Goal: Transaction & Acquisition: Book appointment/travel/reservation

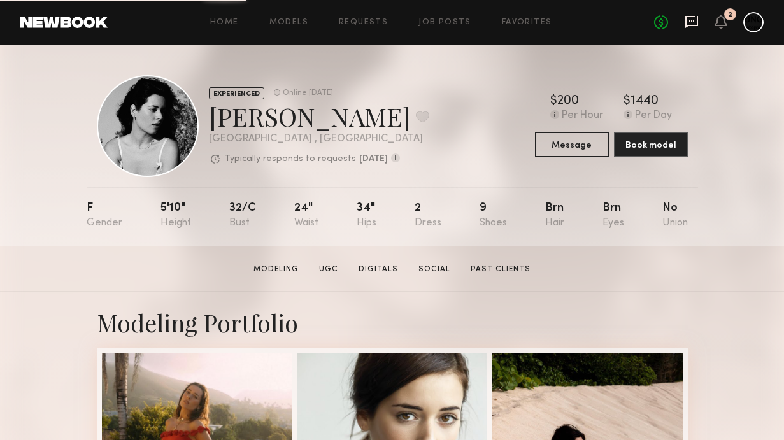
click at [696, 24] on icon at bounding box center [691, 22] width 13 height 12
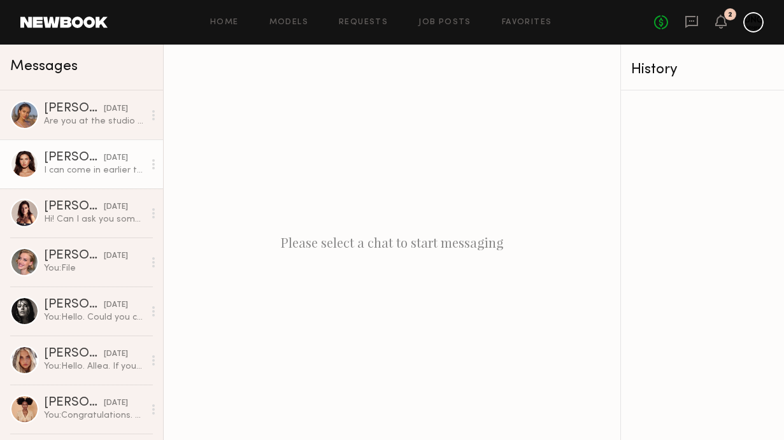
click at [33, 163] on div at bounding box center [24, 164] width 29 height 29
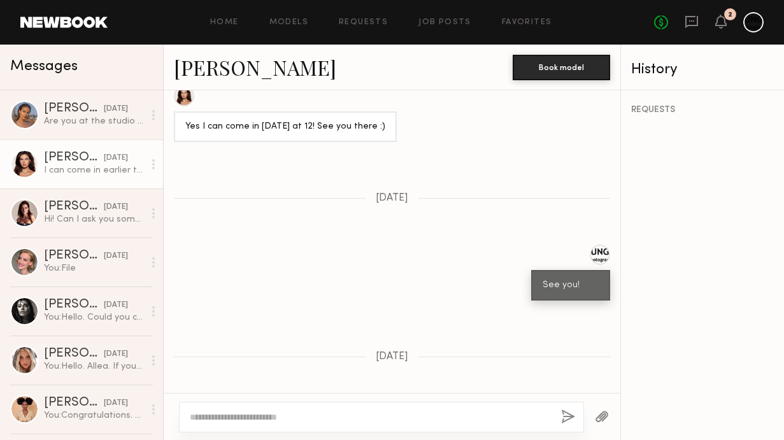
scroll to position [1375, 0]
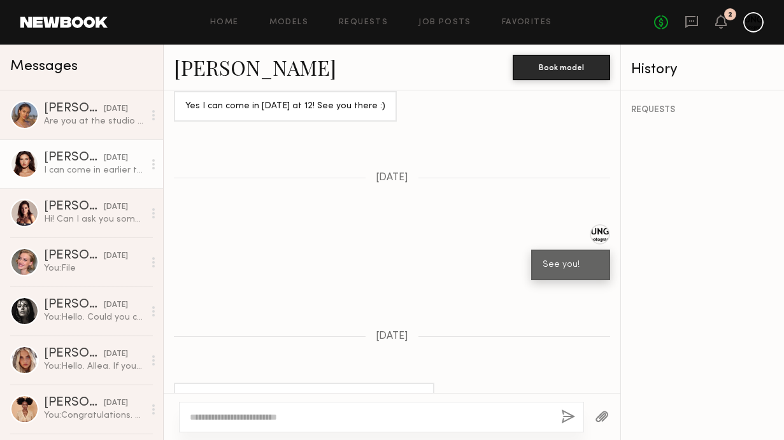
click at [229, 65] on link "Shannon M." at bounding box center [255, 66] width 162 height 27
click at [718, 24] on icon at bounding box center [721, 21] width 10 height 9
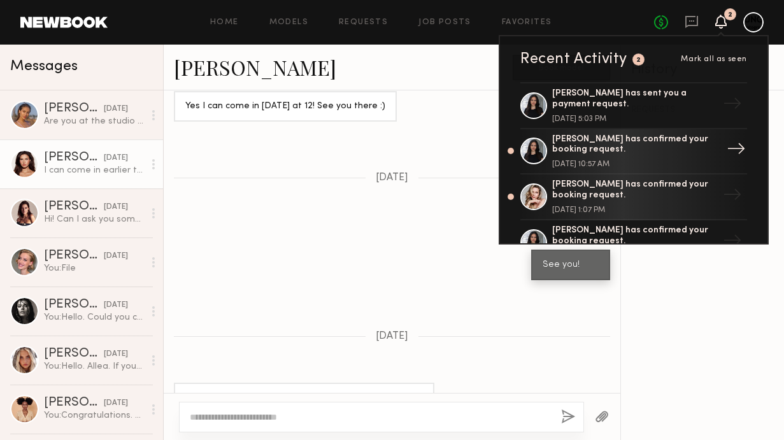
click at [626, 153] on div "Haley A. has confirmed your booking request." at bounding box center [635, 145] width 166 height 22
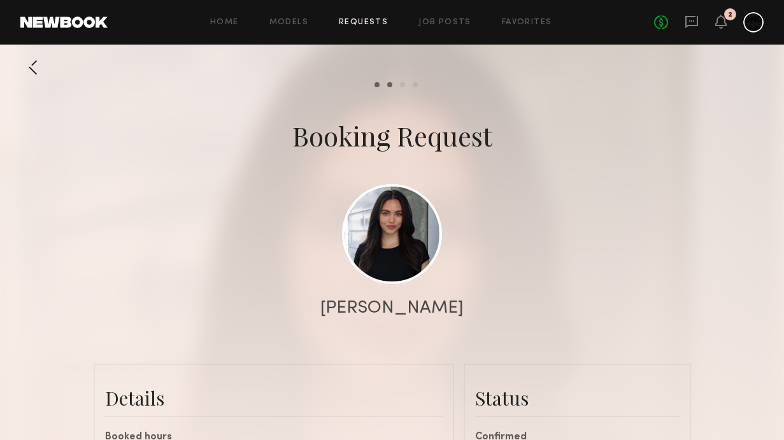
click at [723, 29] on div "2" at bounding box center [720, 23] width 11 height 16
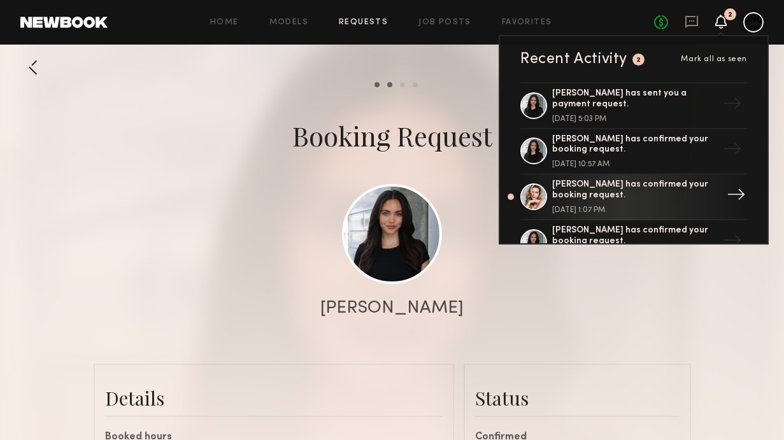
click at [570, 196] on div "Ashley T. has confirmed your booking request." at bounding box center [635, 191] width 166 height 22
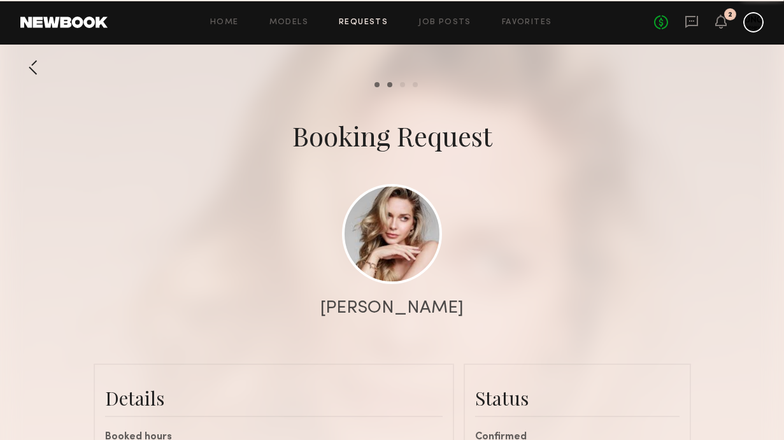
scroll to position [870, 0]
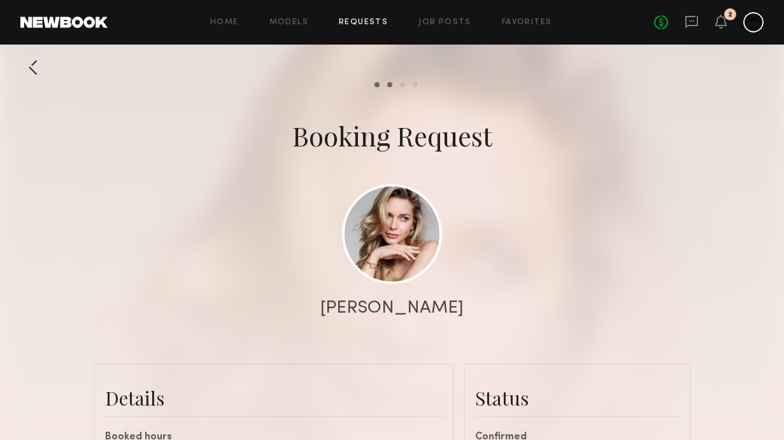
click at [50, 177] on div at bounding box center [392, 254] width 784 height 509
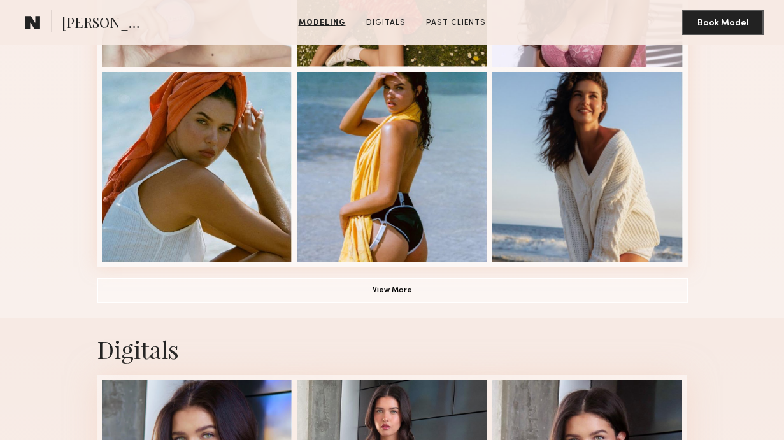
scroll to position [873, 0]
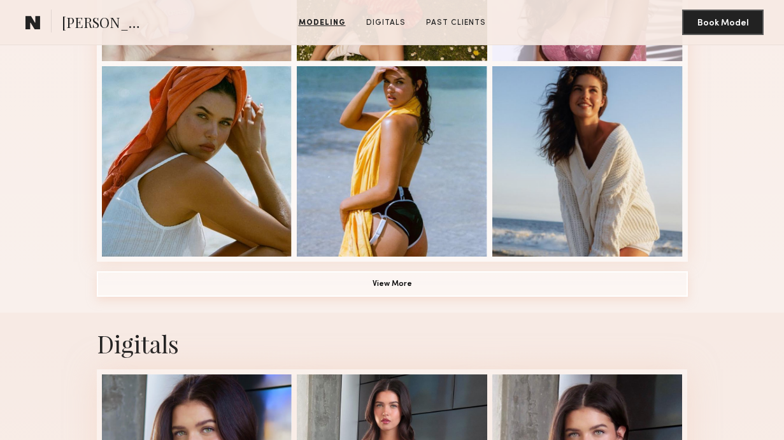
click at [509, 285] on button "View More" at bounding box center [392, 283] width 591 height 25
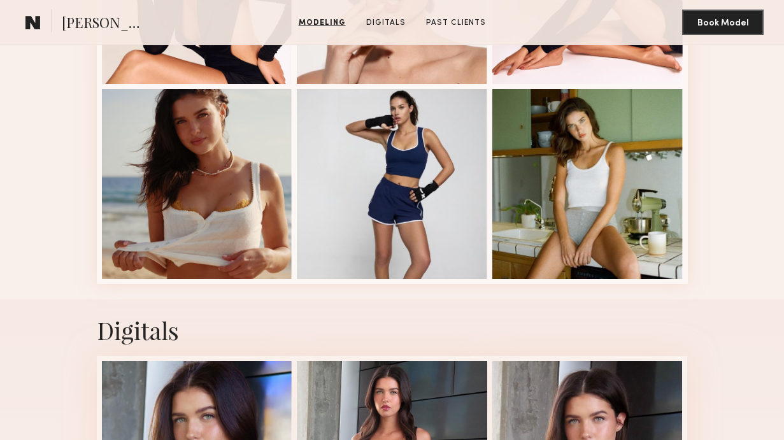
scroll to position [1610, 0]
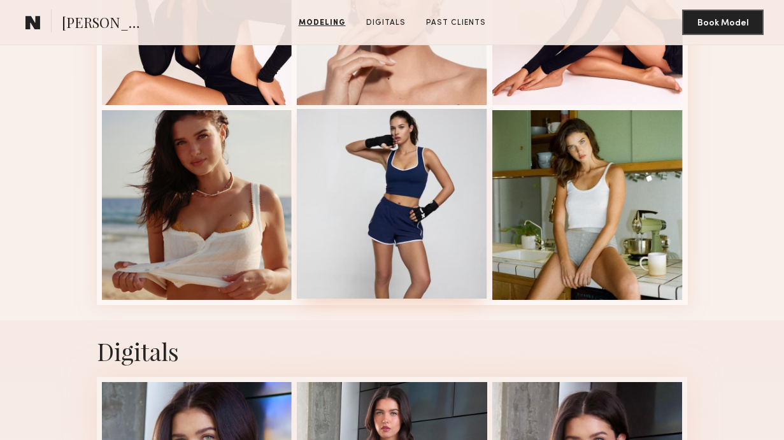
click at [427, 227] on div at bounding box center [392, 204] width 190 height 190
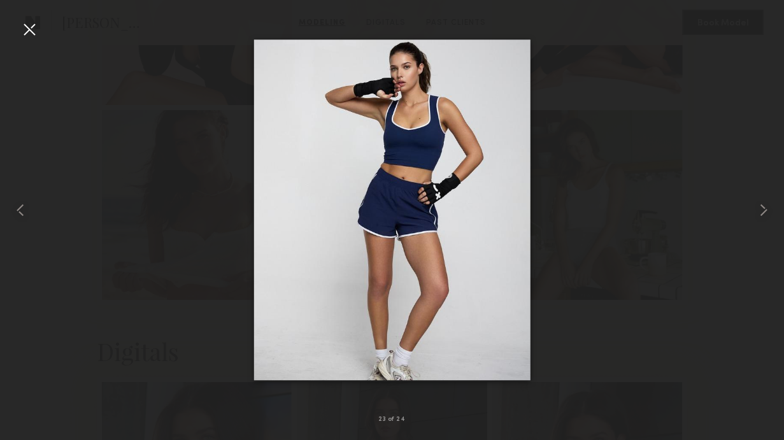
click at [29, 29] on div at bounding box center [29, 29] width 20 height 20
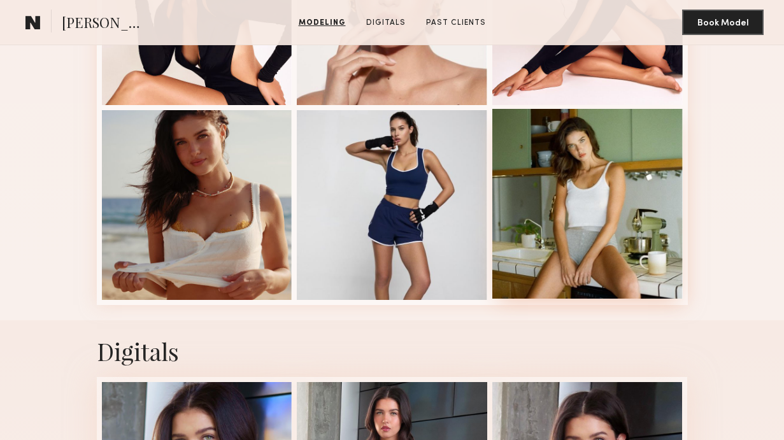
click at [642, 187] on div at bounding box center [587, 204] width 190 height 190
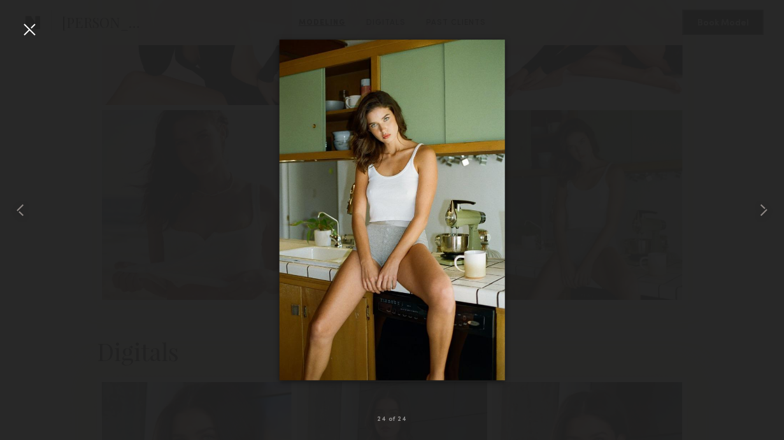
click at [33, 27] on div at bounding box center [29, 29] width 20 height 20
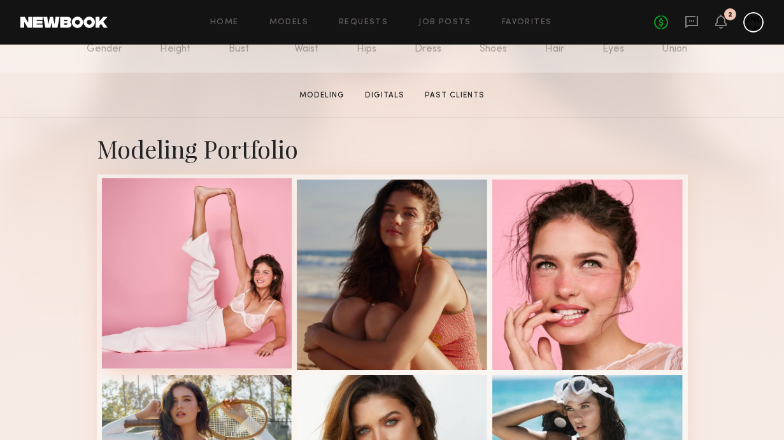
scroll to position [232, 0]
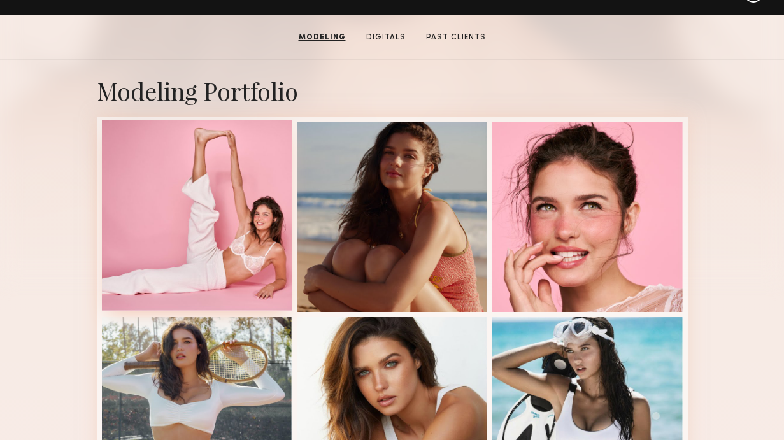
click at [213, 188] on div at bounding box center [197, 215] width 190 height 190
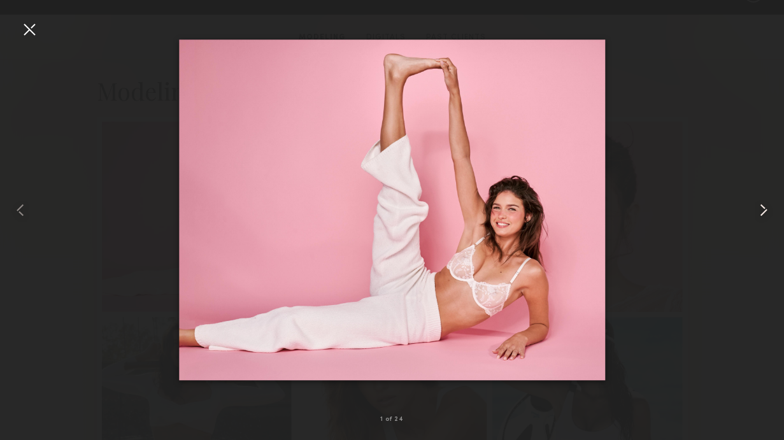
click at [765, 209] on common-icon at bounding box center [763, 210] width 20 height 20
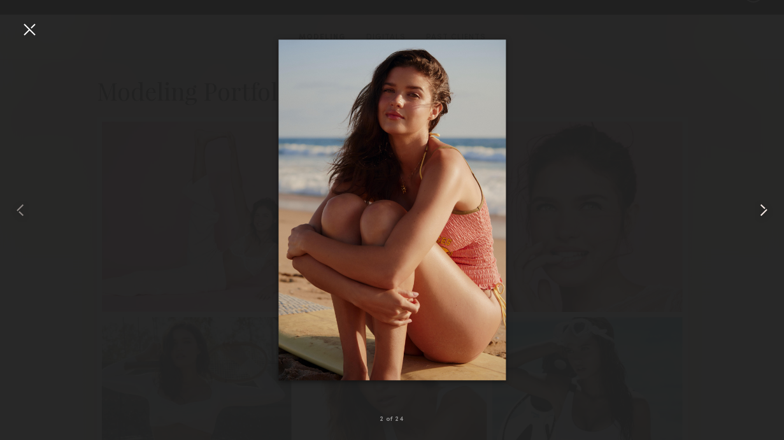
click at [761, 209] on common-icon at bounding box center [763, 210] width 20 height 20
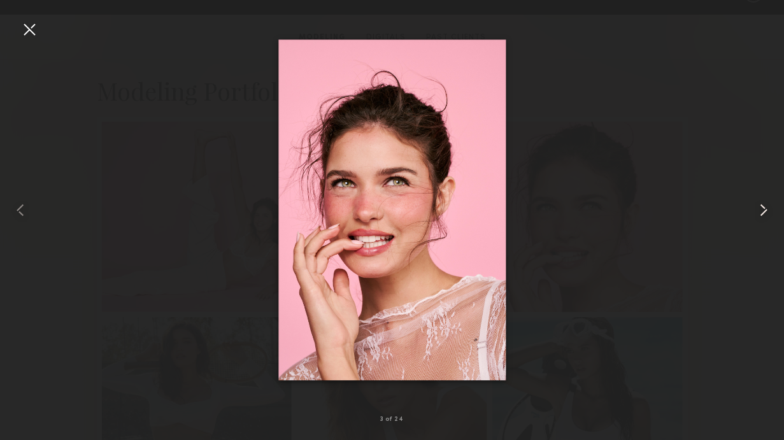
click at [769, 209] on common-icon at bounding box center [763, 210] width 20 height 20
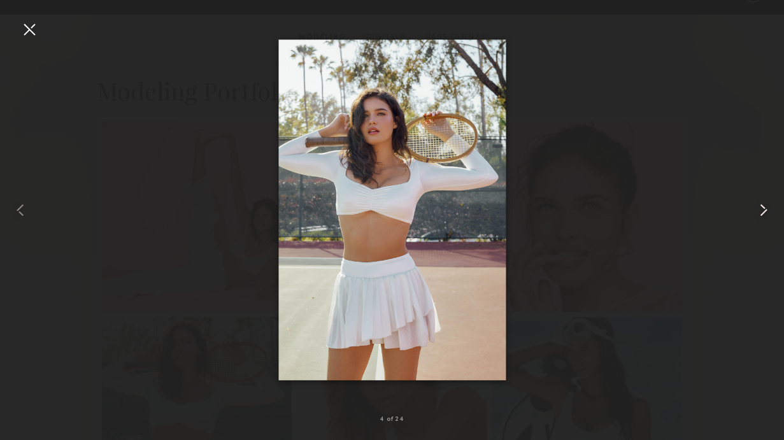
click at [758, 213] on common-icon at bounding box center [763, 210] width 20 height 20
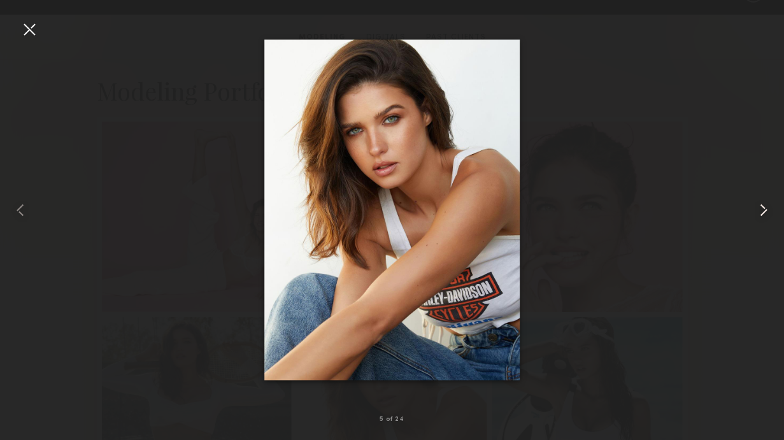
click at [770, 209] on common-icon at bounding box center [763, 210] width 20 height 20
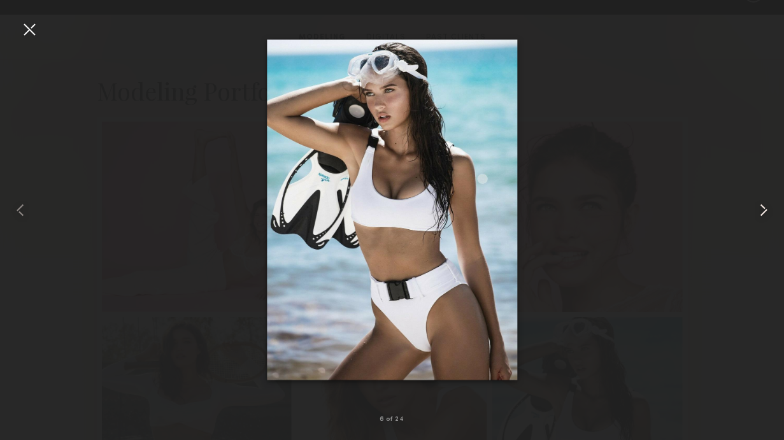
click at [766, 209] on common-icon at bounding box center [763, 210] width 20 height 20
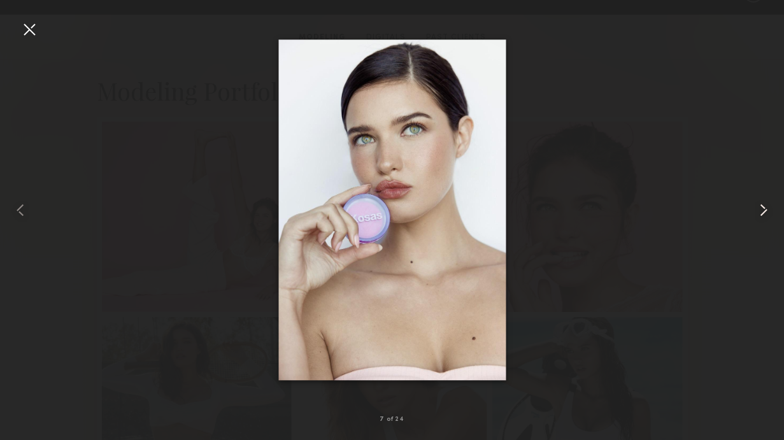
click at [766, 207] on common-icon at bounding box center [763, 210] width 20 height 20
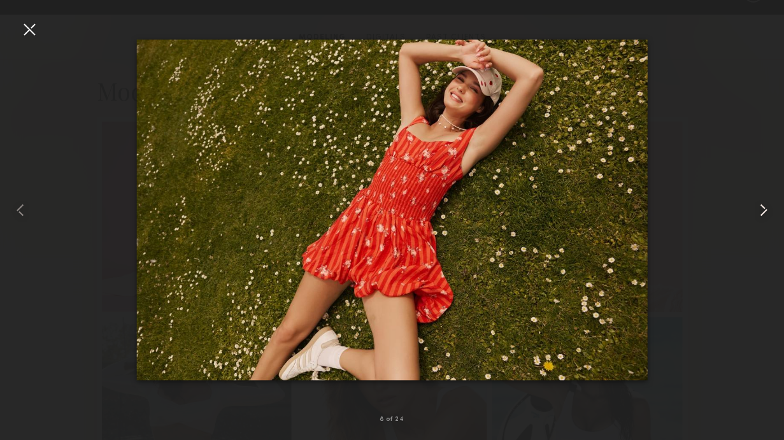
click at [766, 206] on common-icon at bounding box center [763, 210] width 20 height 20
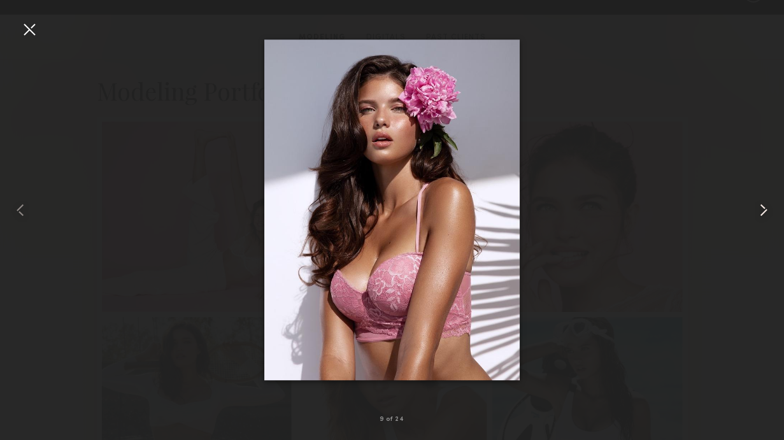
click at [760, 208] on common-icon at bounding box center [763, 210] width 20 height 20
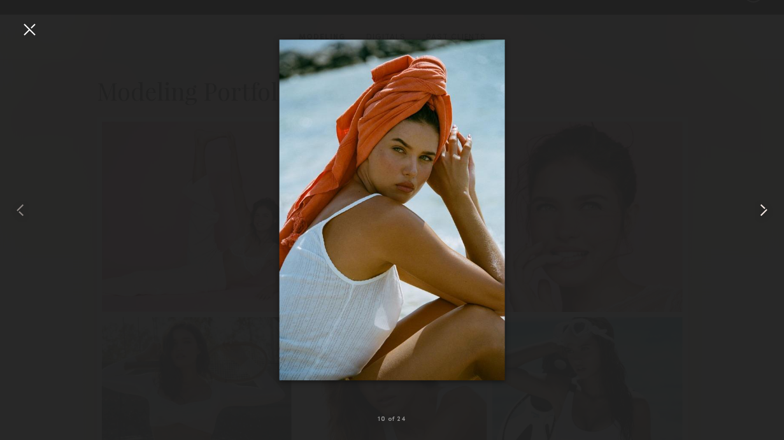
click at [763, 206] on common-icon at bounding box center [763, 210] width 20 height 20
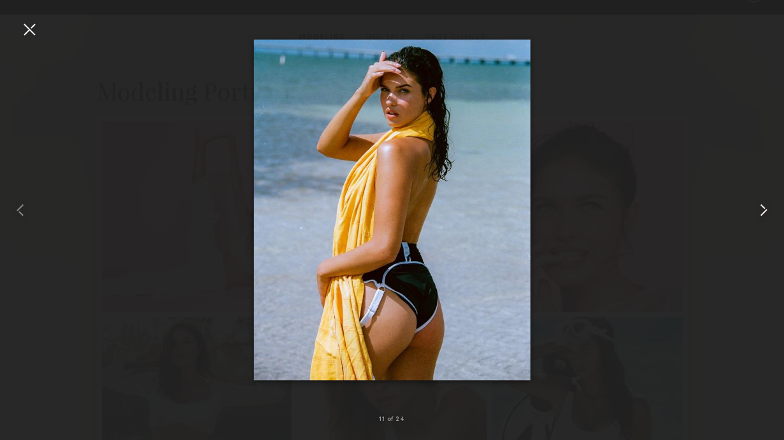
click at [763, 206] on common-icon at bounding box center [763, 210] width 20 height 20
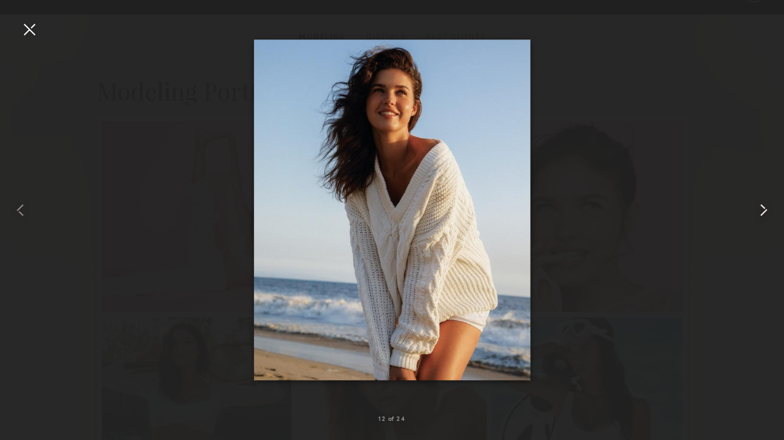
click at [763, 206] on common-icon at bounding box center [763, 210] width 20 height 20
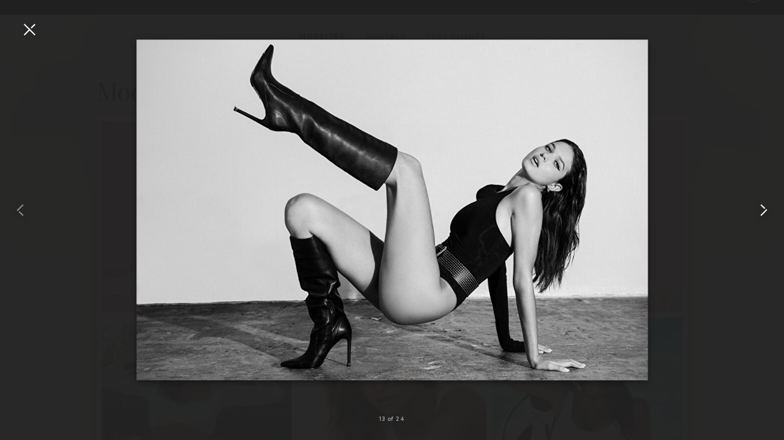
click at [765, 211] on common-icon at bounding box center [763, 210] width 20 height 20
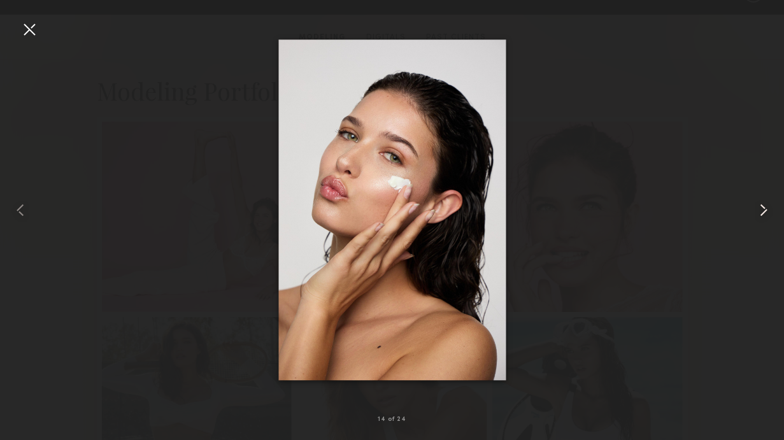
click at [759, 211] on common-icon at bounding box center [763, 210] width 20 height 20
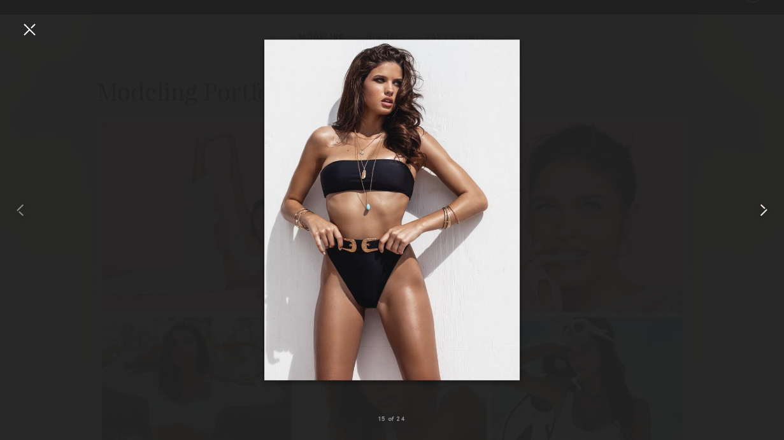
click at [764, 213] on common-icon at bounding box center [763, 210] width 20 height 20
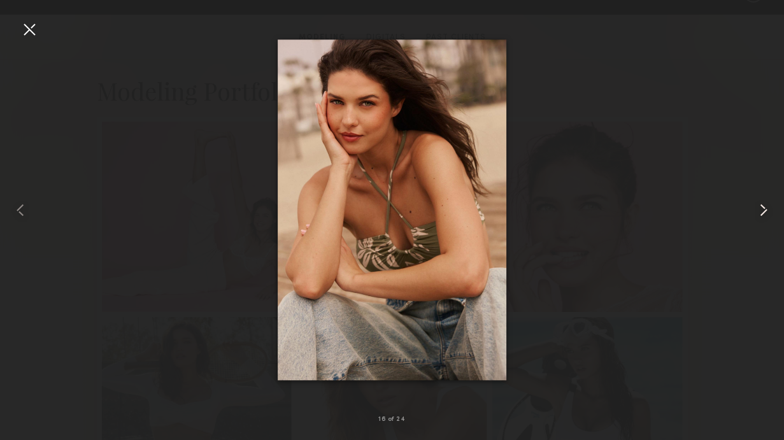
click at [764, 210] on common-icon at bounding box center [763, 210] width 20 height 20
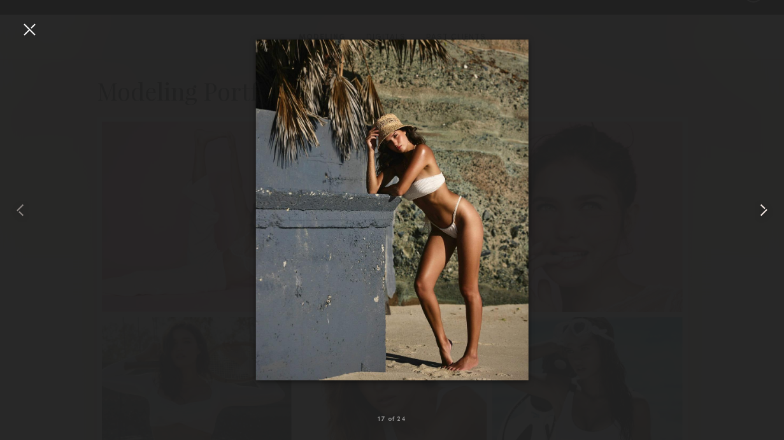
click at [764, 210] on common-icon at bounding box center [763, 210] width 20 height 20
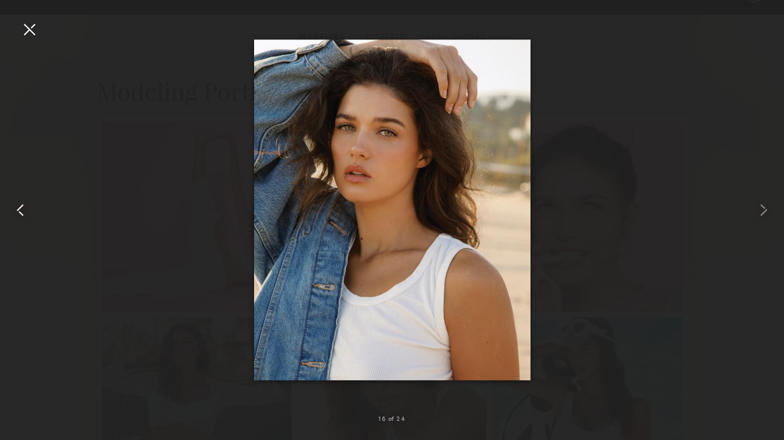
click at [15, 211] on common-icon at bounding box center [20, 210] width 20 height 20
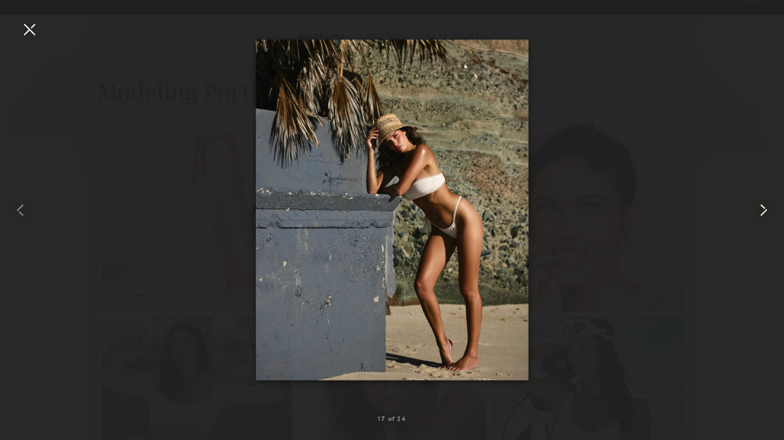
click at [762, 209] on common-icon at bounding box center [763, 210] width 20 height 20
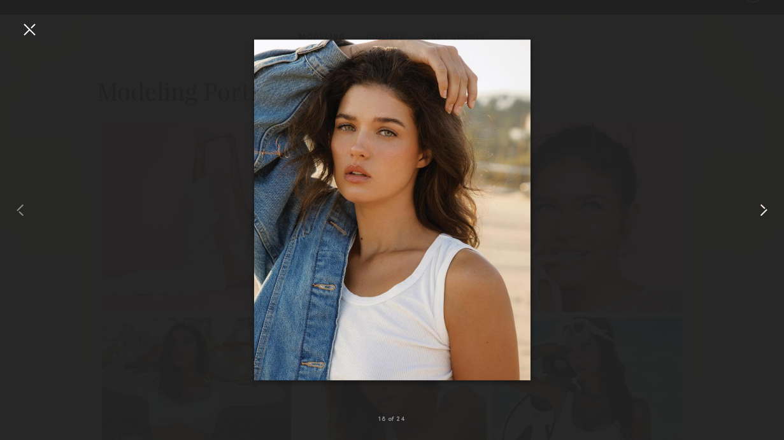
click at [758, 200] on common-icon at bounding box center [763, 210] width 20 height 20
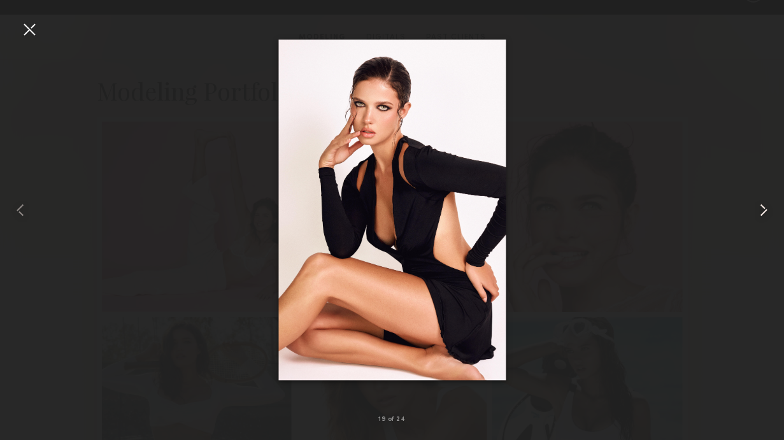
click at [761, 208] on common-icon at bounding box center [763, 210] width 20 height 20
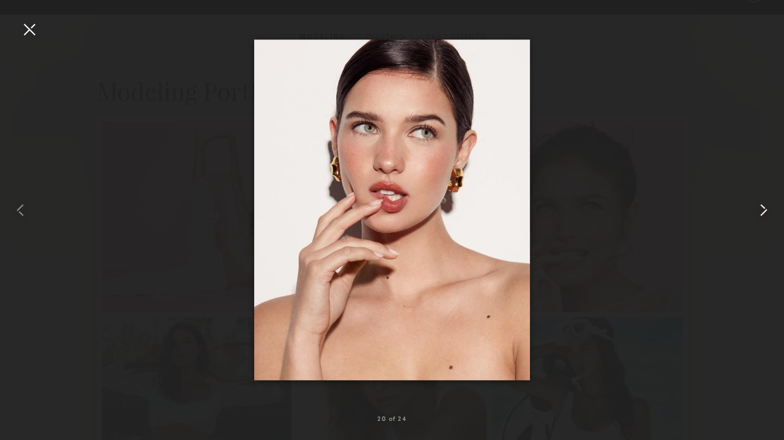
click at [761, 208] on common-icon at bounding box center [763, 210] width 20 height 20
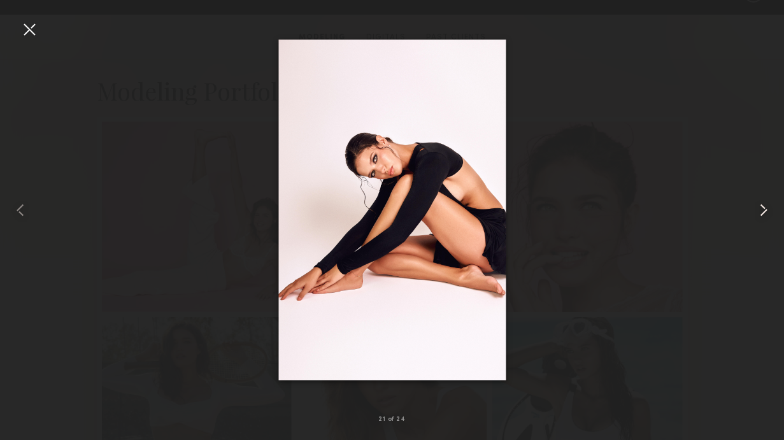
click at [761, 208] on common-icon at bounding box center [763, 210] width 20 height 20
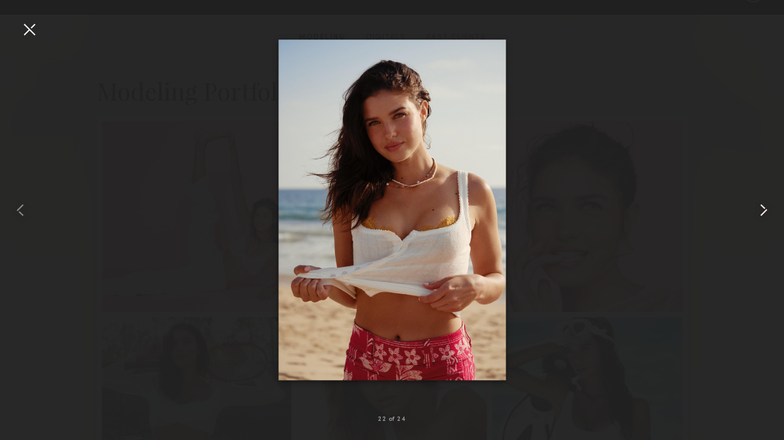
click at [763, 208] on common-icon at bounding box center [763, 210] width 20 height 20
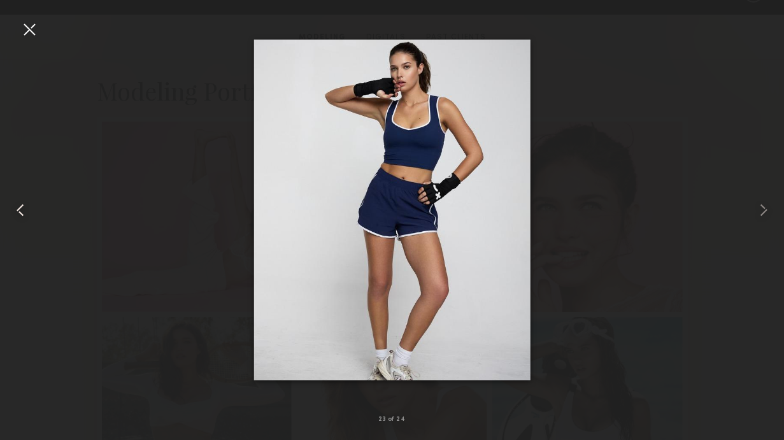
click at [25, 212] on common-icon at bounding box center [20, 210] width 20 height 20
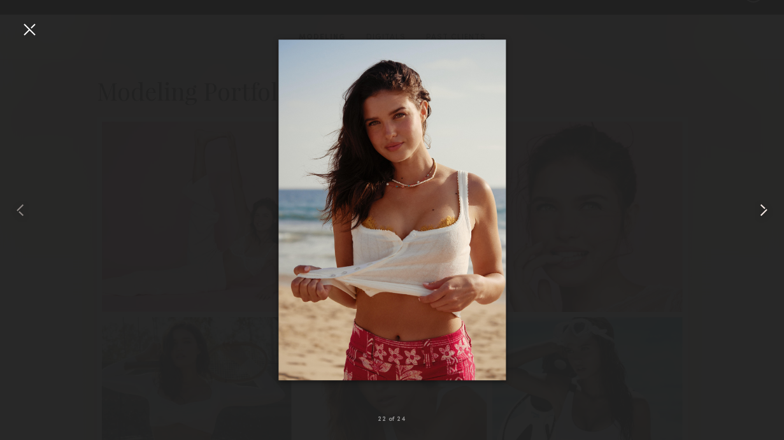
click at [756, 207] on common-icon at bounding box center [763, 210] width 20 height 20
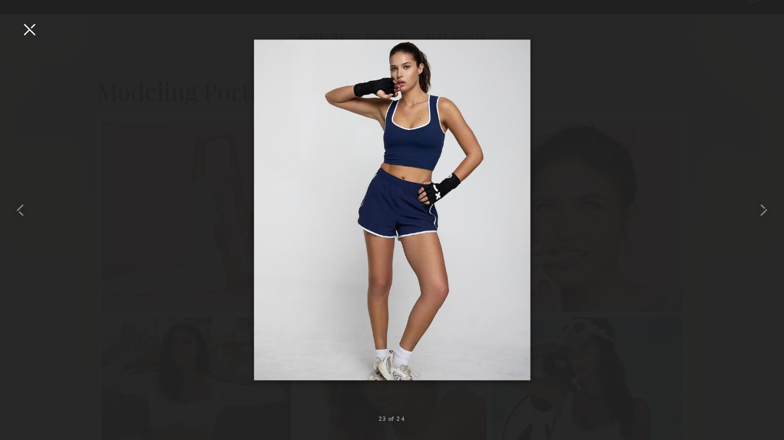
scroll to position [234, 0]
click at [765, 207] on common-icon at bounding box center [763, 210] width 20 height 20
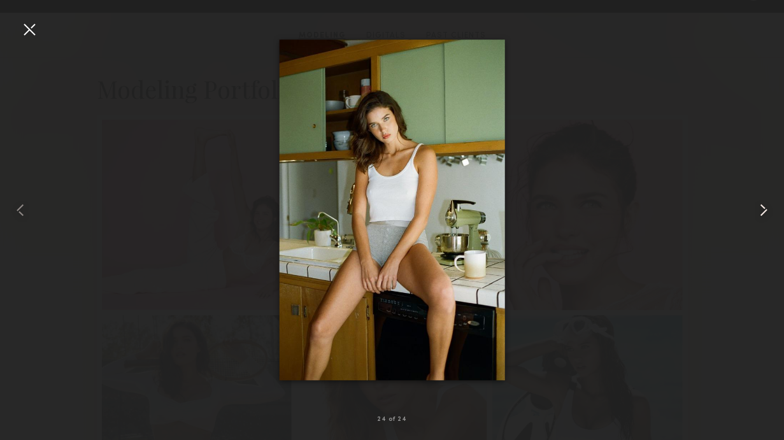
click at [765, 207] on common-icon at bounding box center [763, 210] width 20 height 20
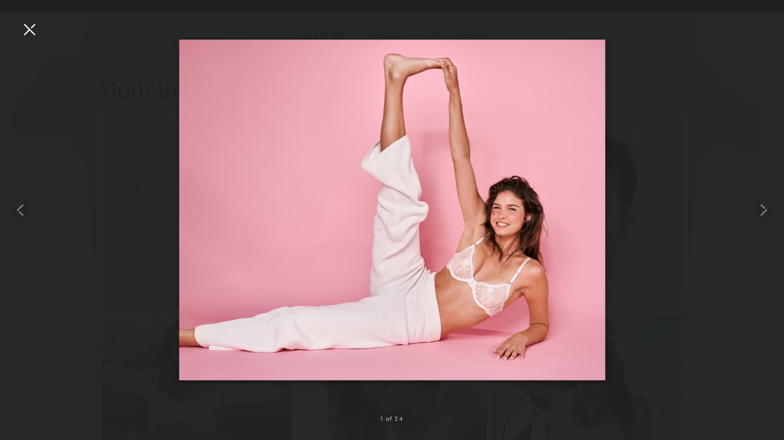
click at [34, 30] on div at bounding box center [29, 29] width 20 height 20
